Goal: Download file/media

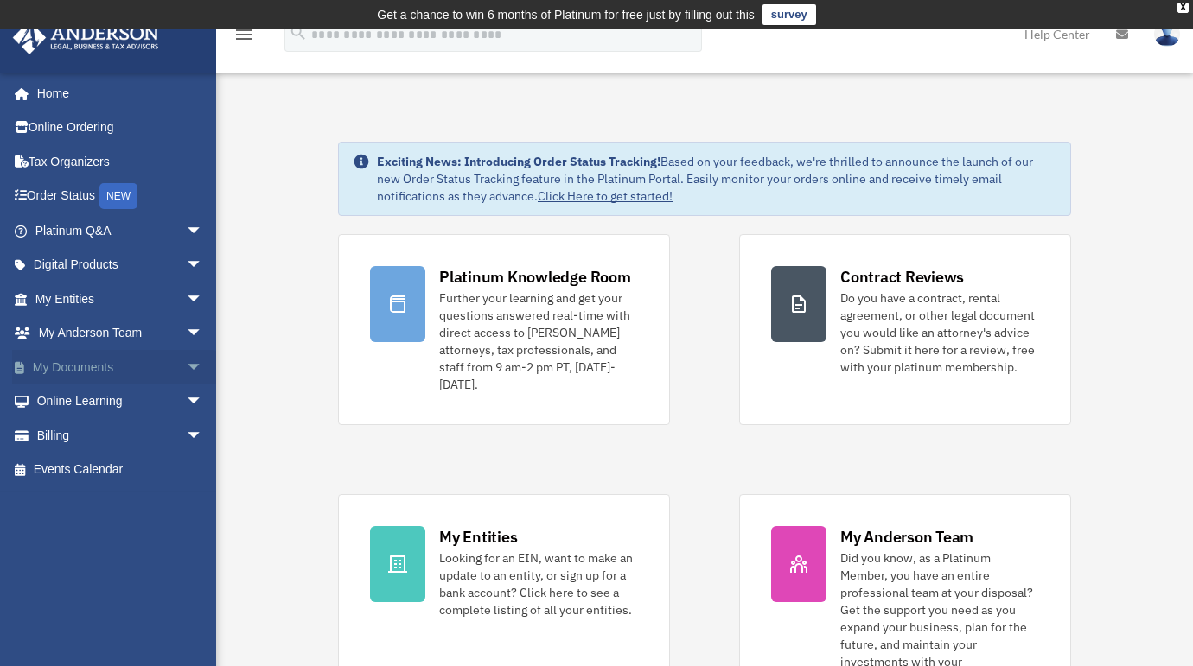
click at [54, 369] on link "My Documents arrow_drop_down" at bounding box center [120, 367] width 217 height 35
click at [186, 364] on span "arrow_drop_down" at bounding box center [203, 367] width 35 height 35
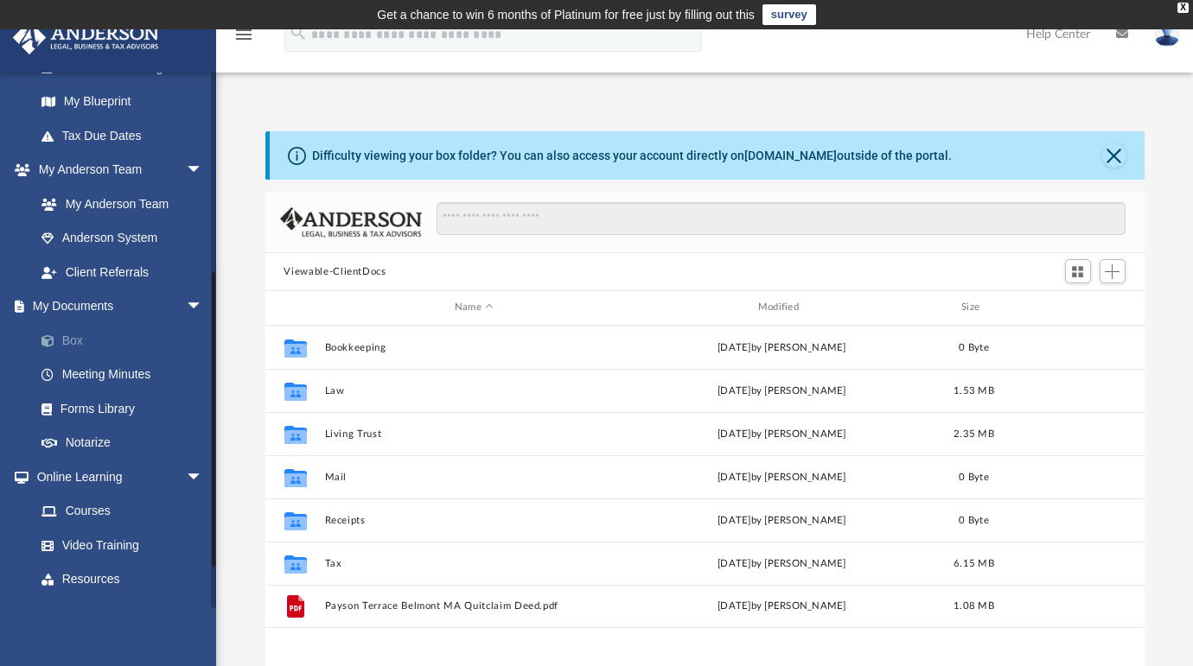
scroll to position [372, 0]
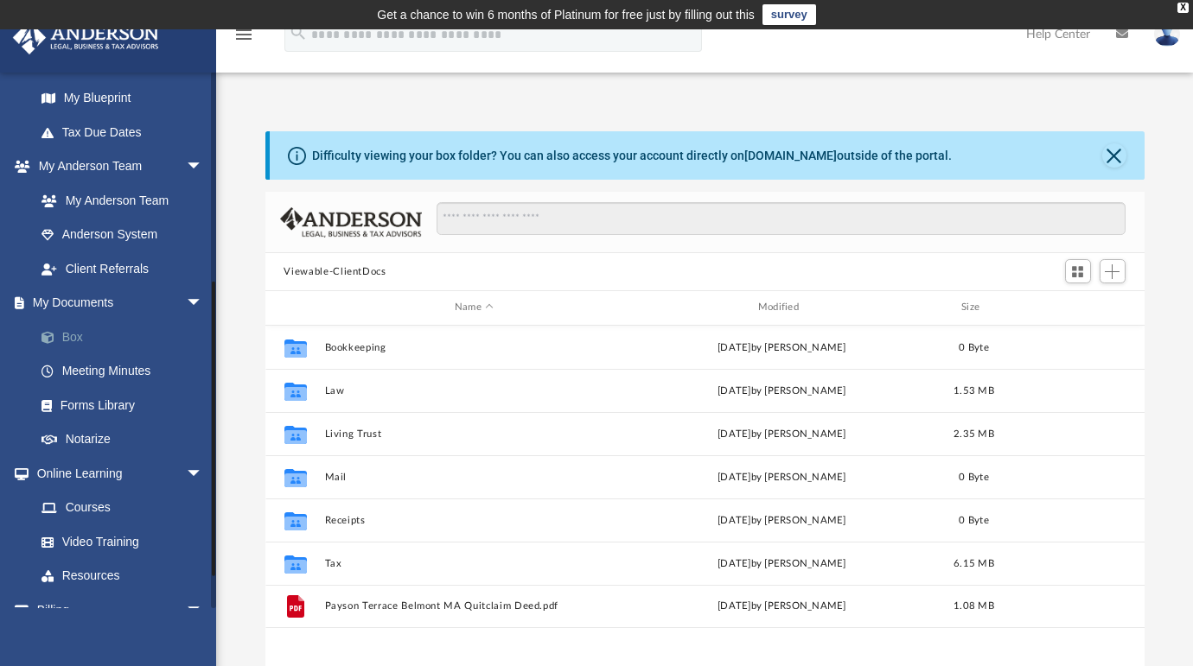
click at [71, 329] on link "Box" at bounding box center [126, 337] width 205 height 35
click at [73, 337] on link "Box" at bounding box center [126, 337] width 205 height 35
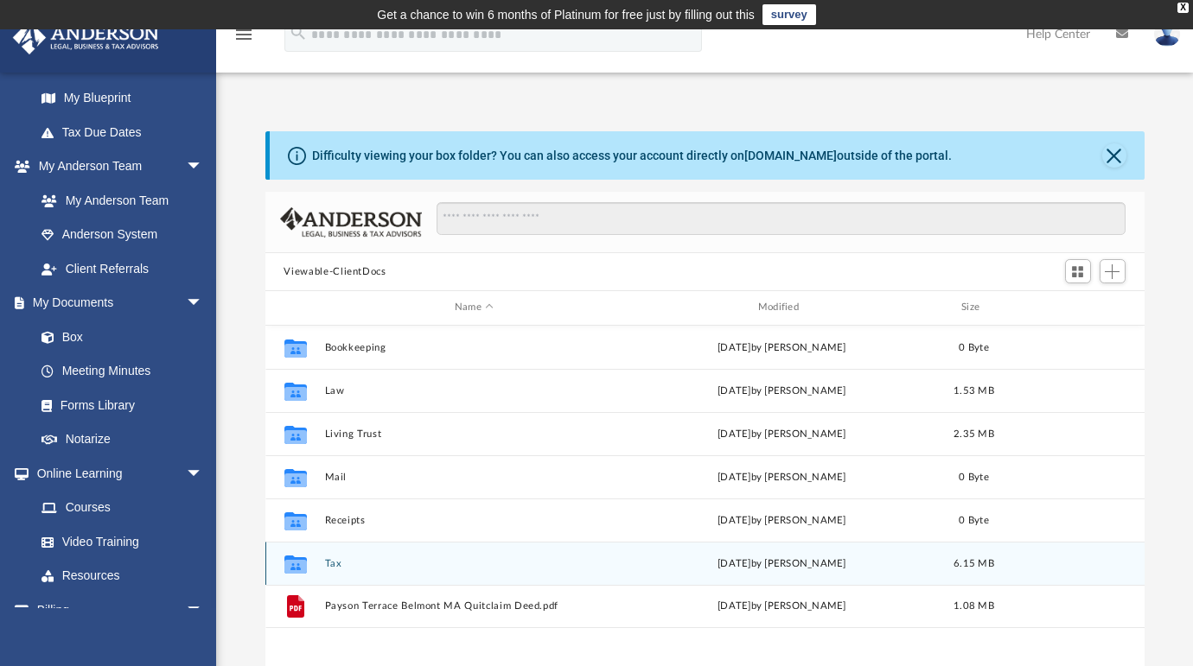
click at [332, 560] on button "Tax" at bounding box center [474, 563] width 300 height 11
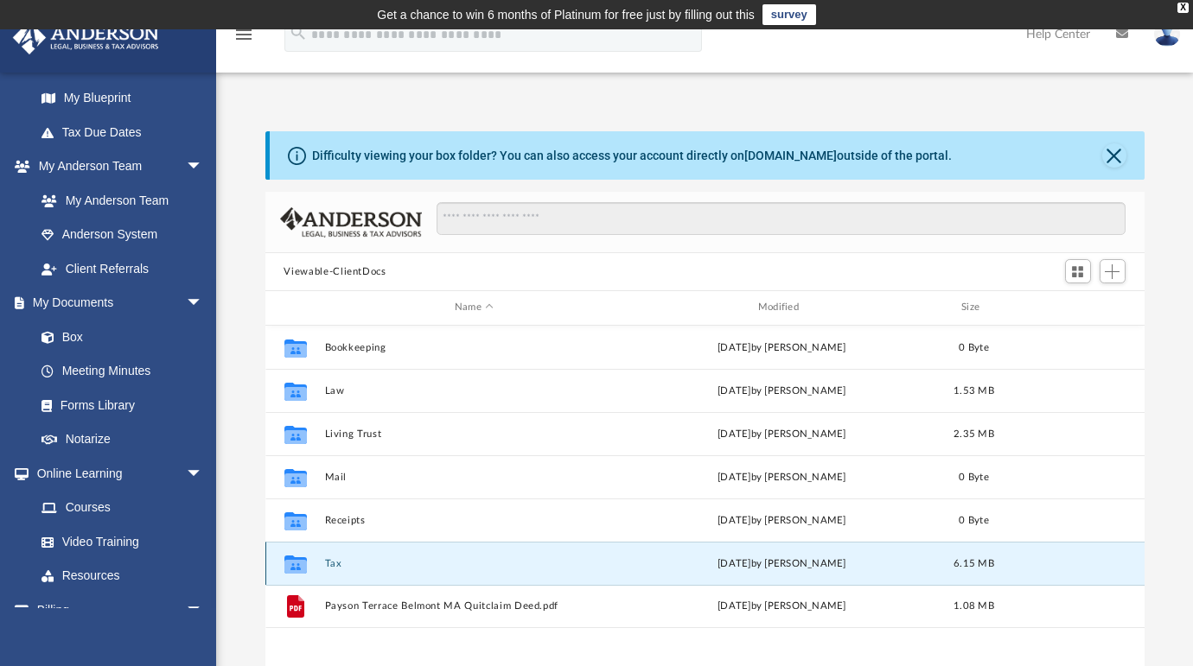
click at [332, 560] on button "Tax" at bounding box center [474, 563] width 300 height 11
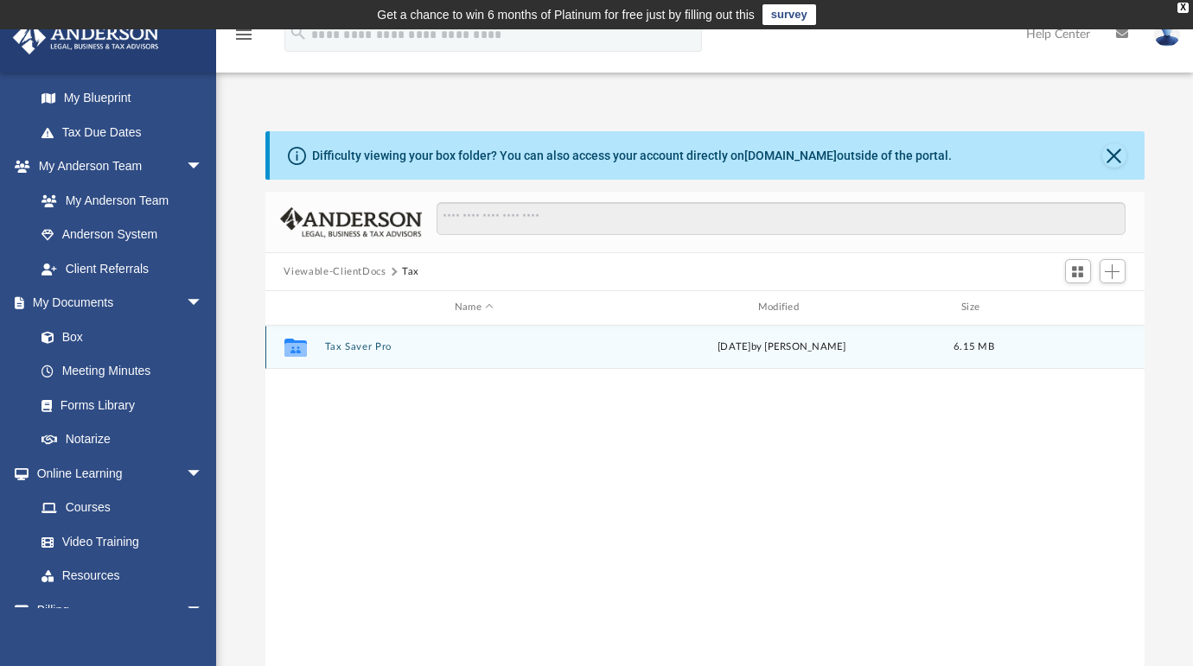
click at [342, 345] on button "Tax Saver Pro" at bounding box center [474, 346] width 300 height 11
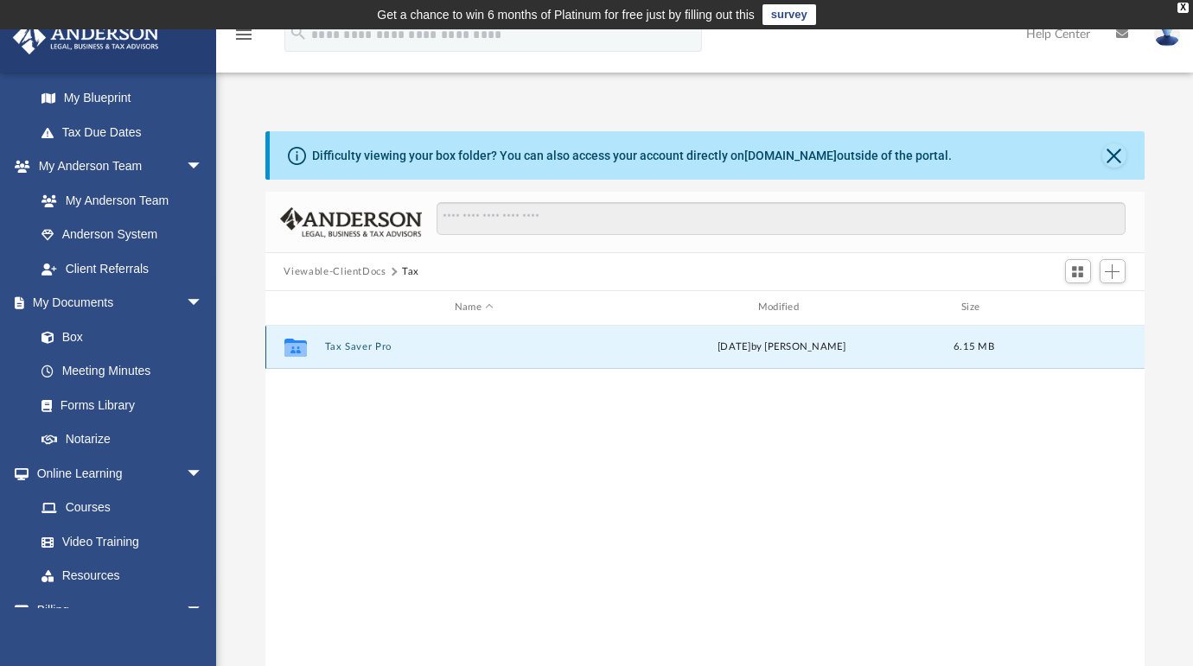
click at [342, 345] on button "Tax Saver Pro" at bounding box center [474, 346] width 300 height 11
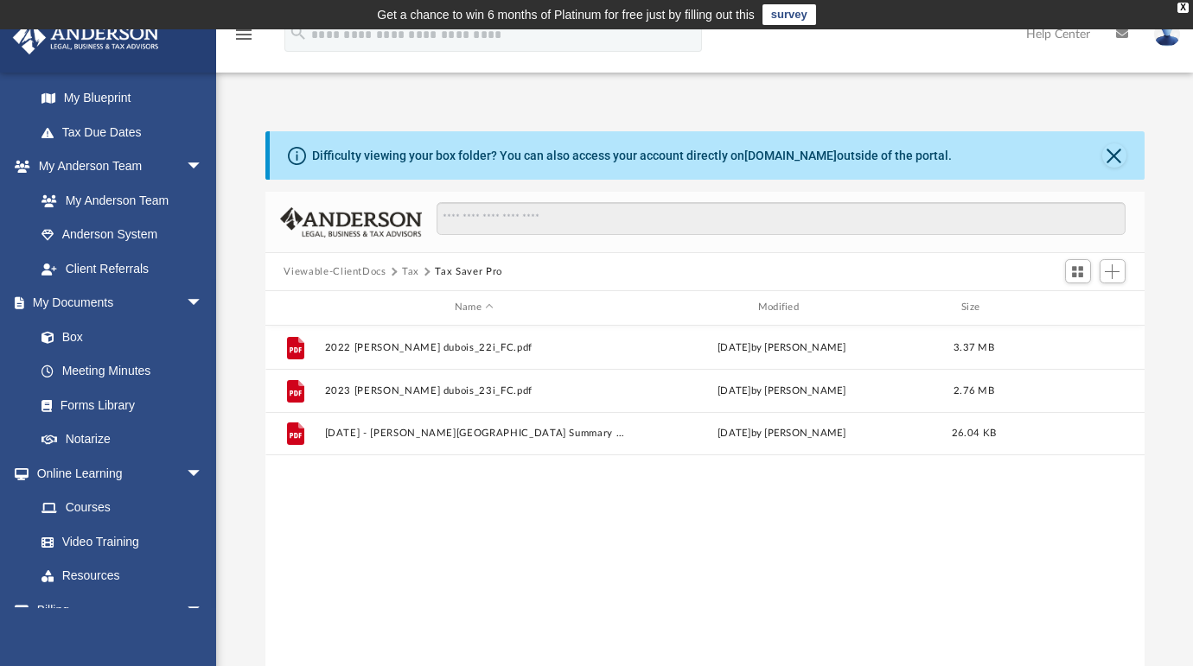
click at [408, 268] on button "Tax" at bounding box center [410, 273] width 17 height 16
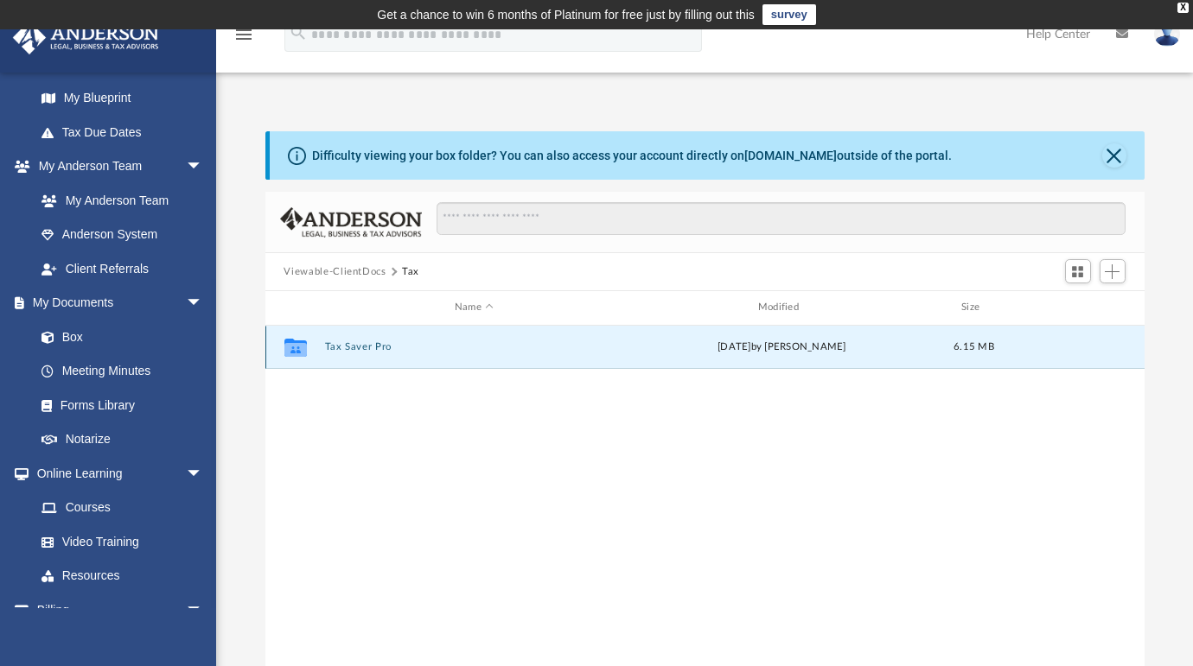
click at [343, 346] on button "Tax Saver Pro" at bounding box center [474, 346] width 300 height 11
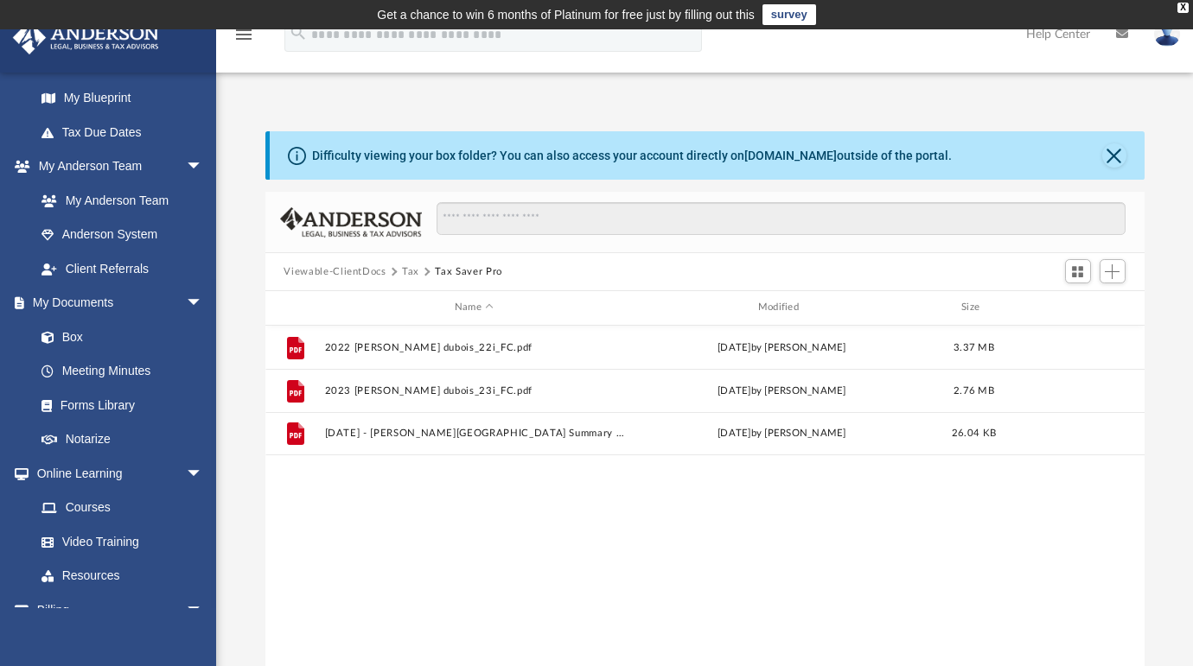
click at [404, 270] on button "Tax" at bounding box center [410, 273] width 17 height 16
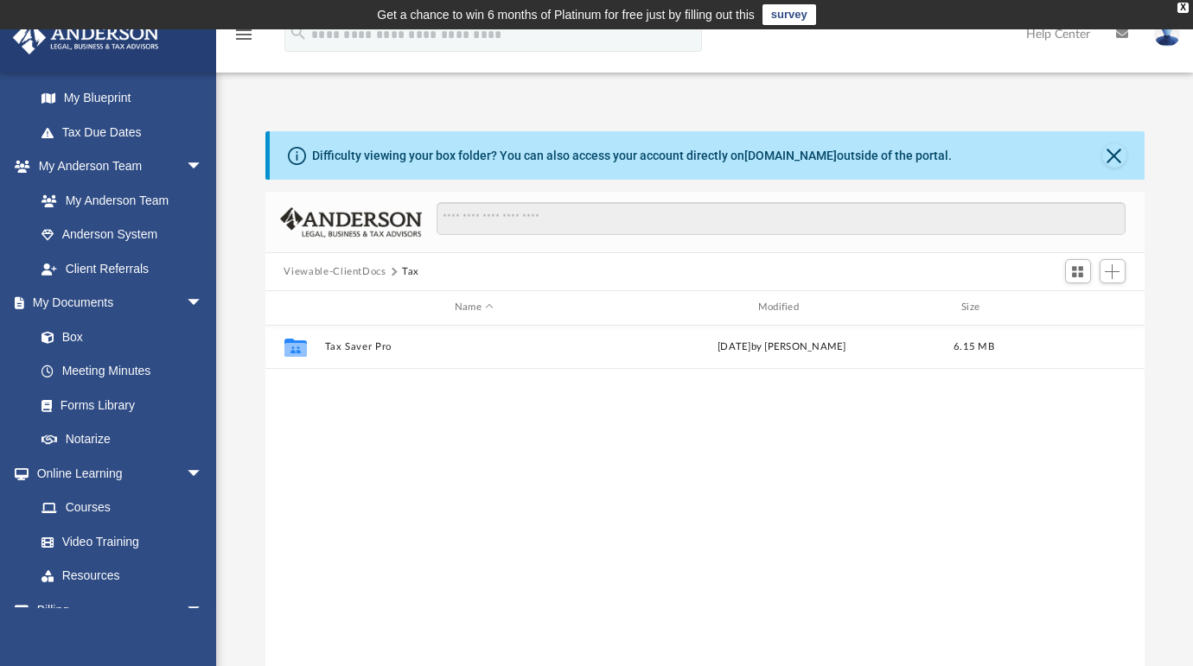
click at [326, 274] on button "Viewable-ClientDocs" at bounding box center [335, 273] width 102 height 16
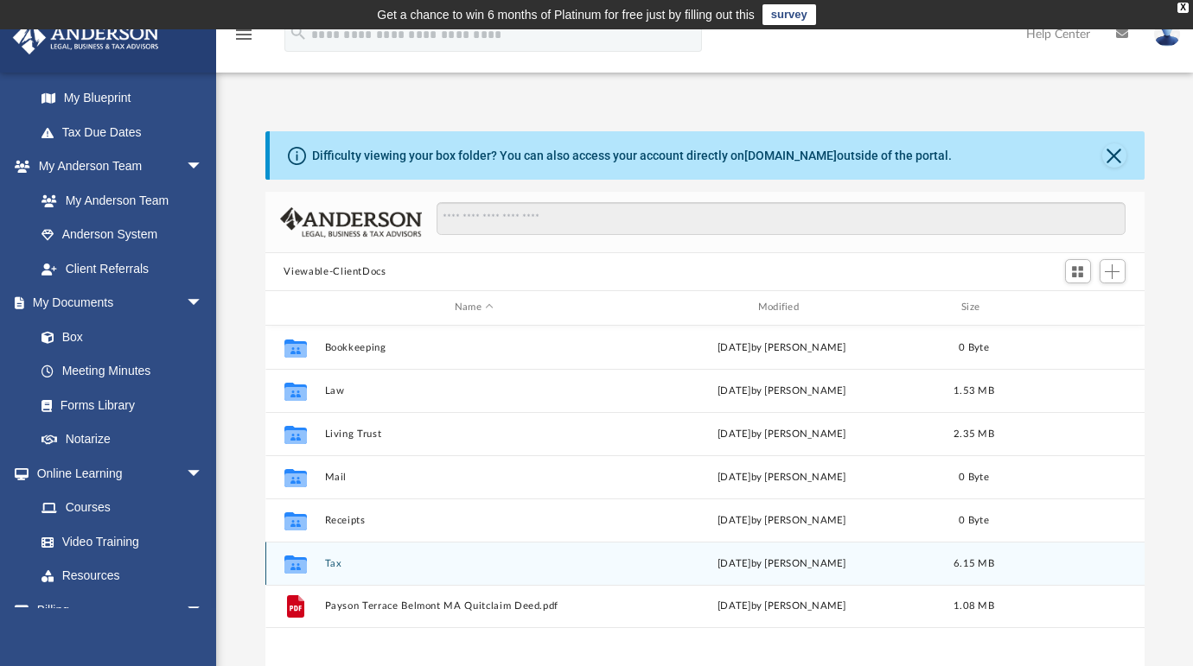
click at [331, 559] on button "Tax" at bounding box center [474, 563] width 300 height 11
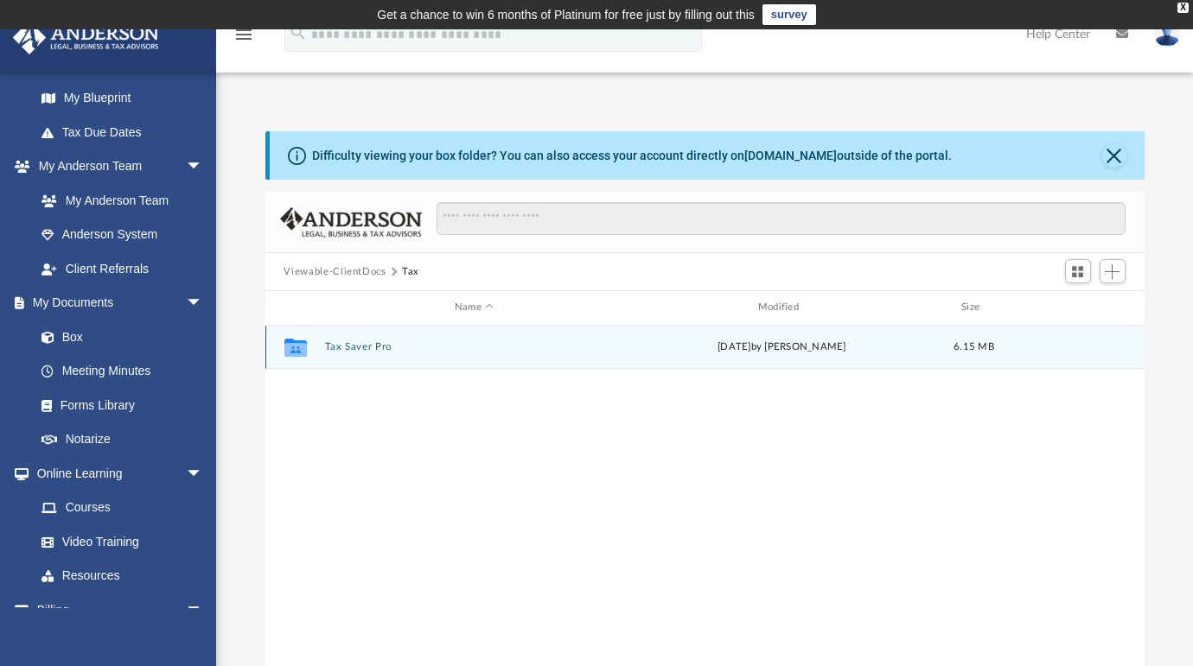
click at [348, 341] on button "Tax Saver Pro" at bounding box center [474, 346] width 300 height 11
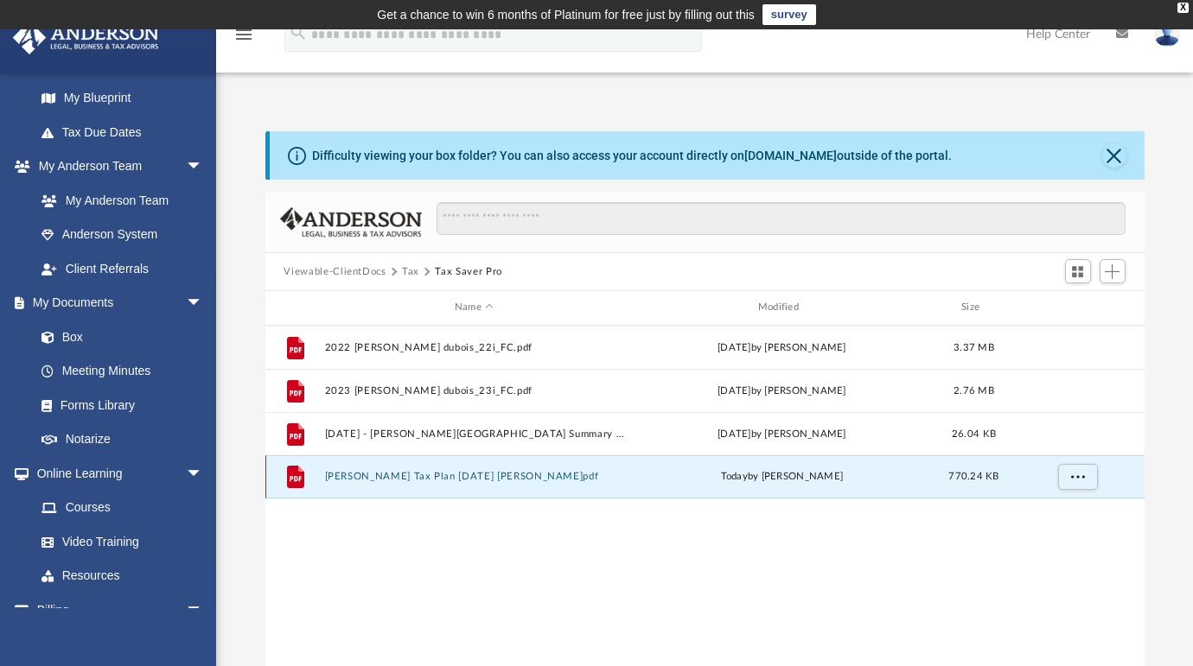
click at [384, 481] on button "[PERSON_NAME] Tax Plan [DATE] [PERSON_NAME]pdf" at bounding box center [474, 476] width 300 height 11
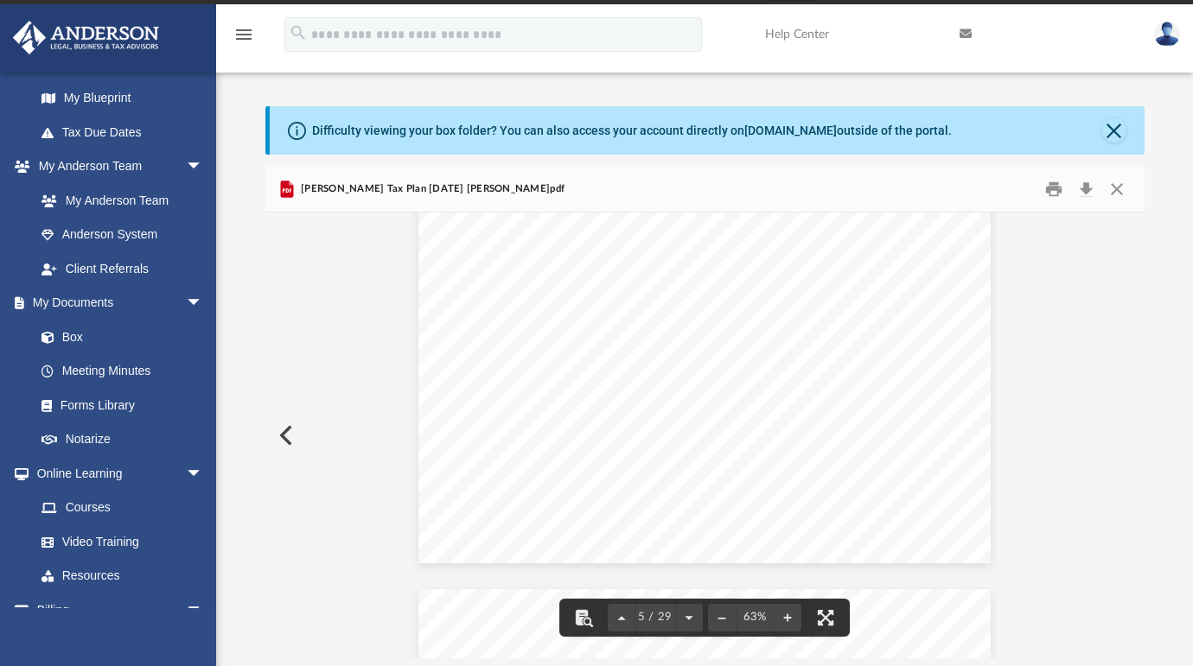
scroll to position [1978, 0]
click at [1087, 191] on button "Download" at bounding box center [1086, 189] width 31 height 27
